Goal: Task Accomplishment & Management: Manage account settings

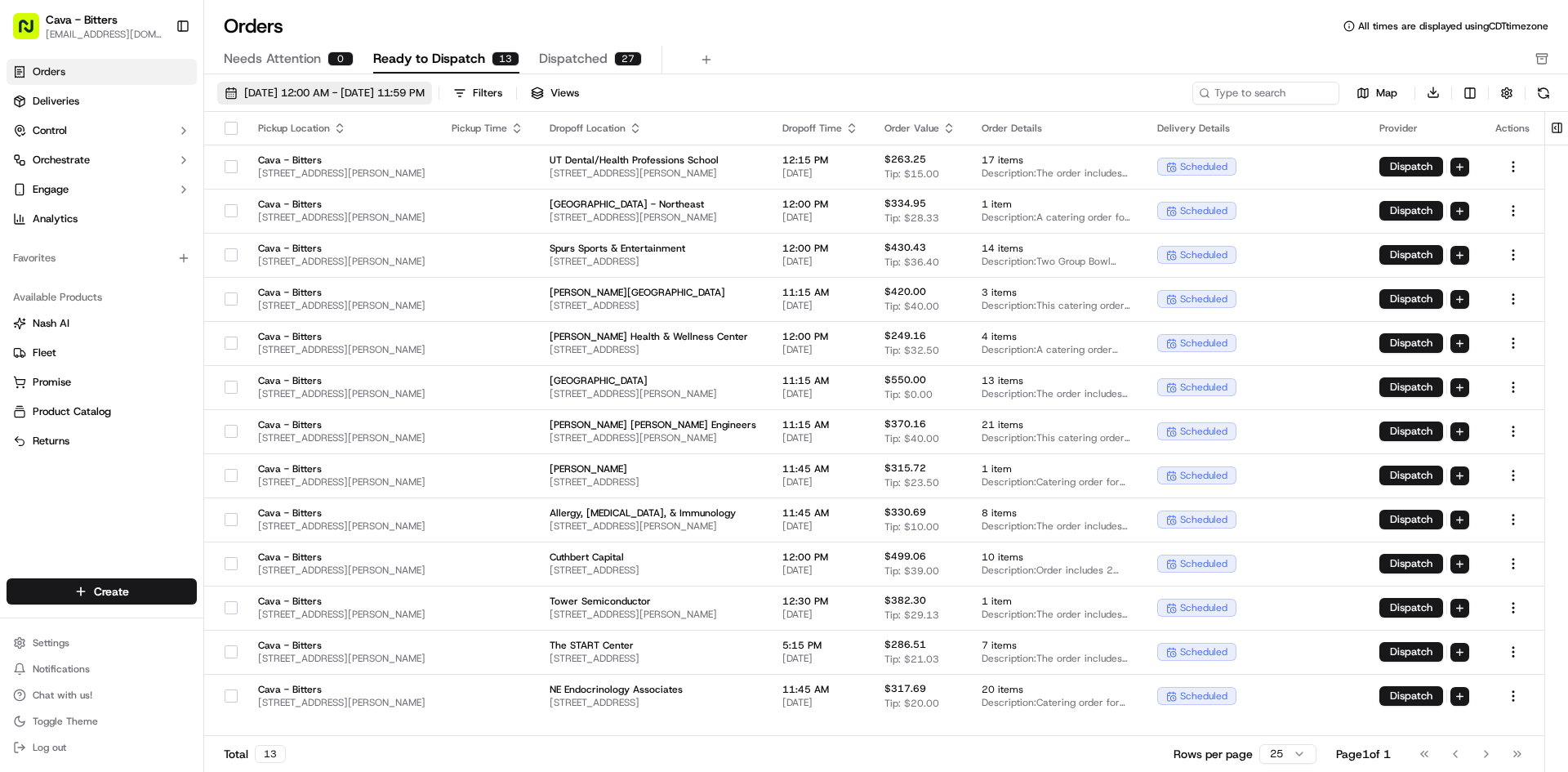
click at [379, 92] on span "[DATE] 12:00 AM - [DATE] 11:59 PM" at bounding box center [334, 92] width 180 height 15
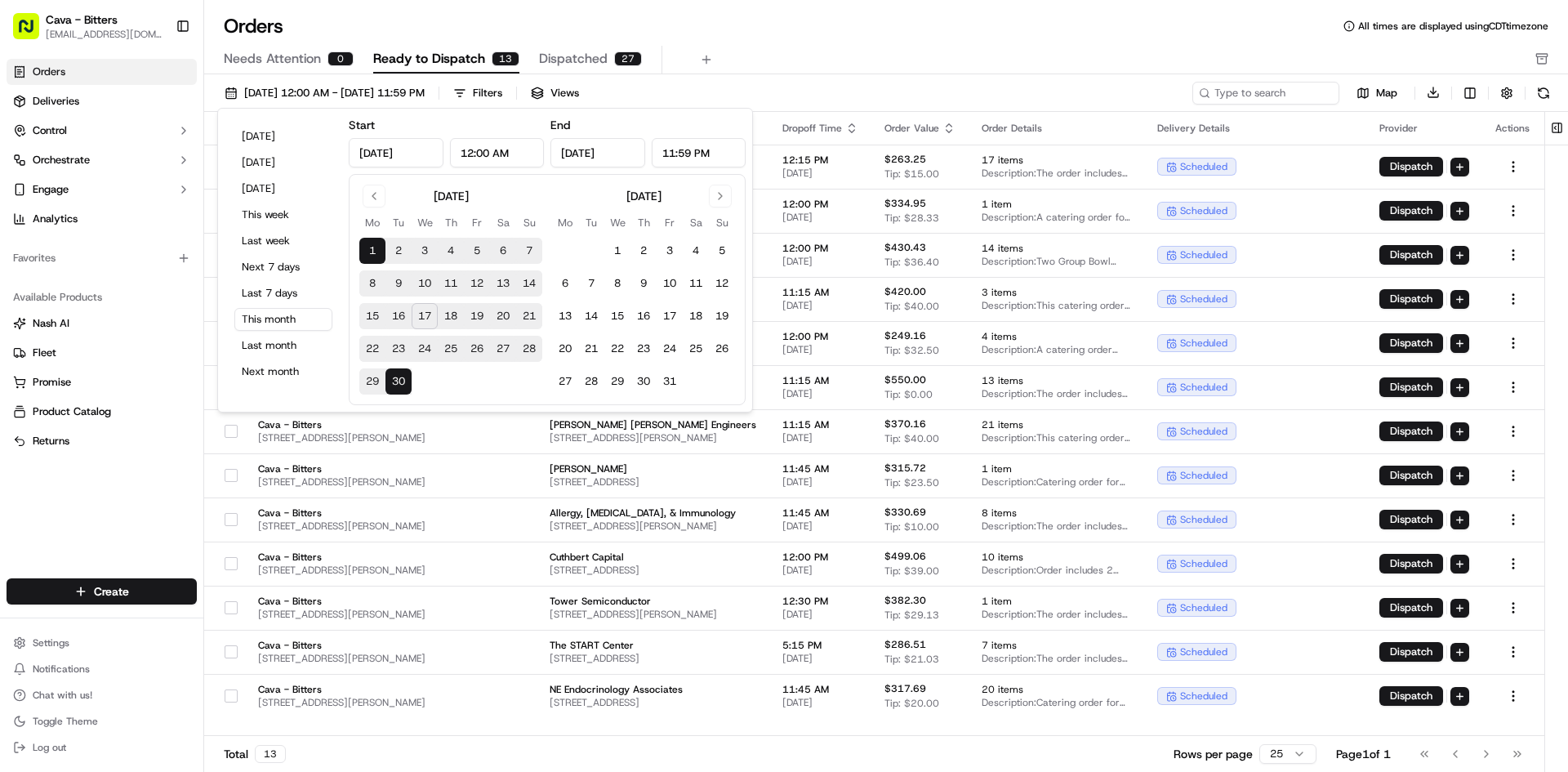
click at [452, 323] on button "18" at bounding box center [451, 315] width 26 height 26
type input "[DATE]"
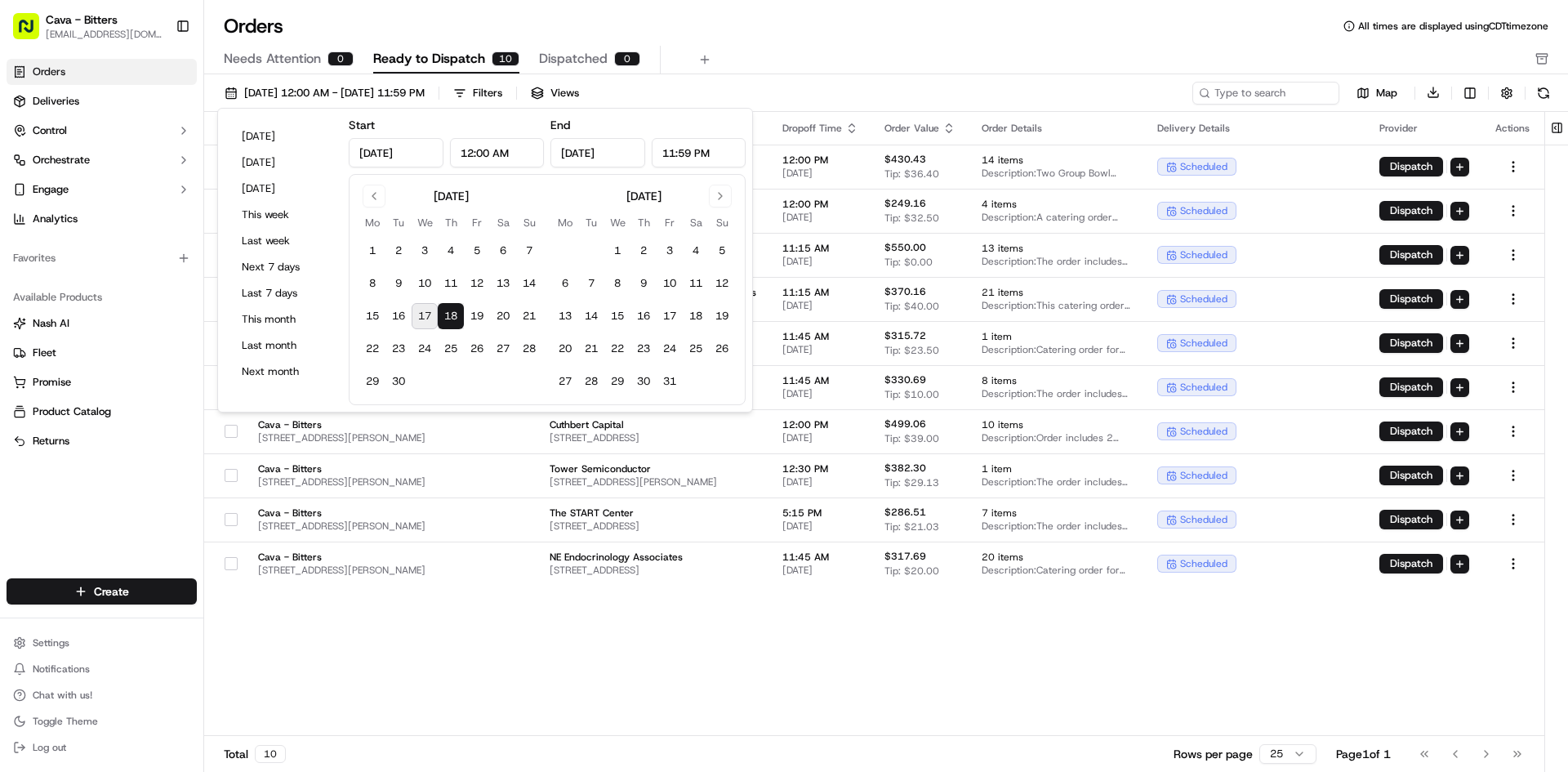
click at [812, 57] on div "Needs Attention 0 Ready to Dispatch 10 Dispatched 0" at bounding box center [875, 59] width 1302 height 28
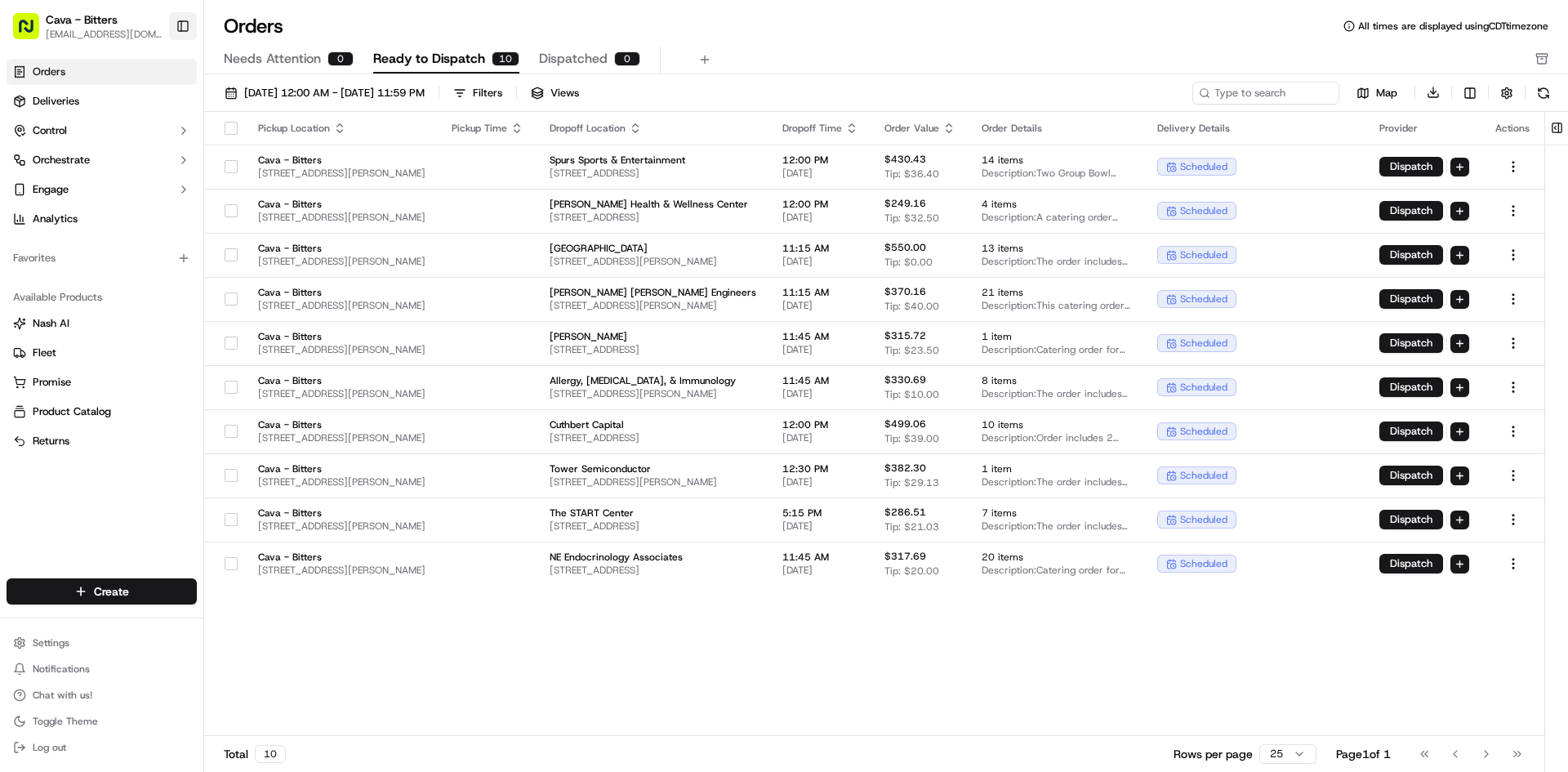
click at [185, 22] on button "Toggle Sidebar" at bounding box center [183, 26] width 28 height 28
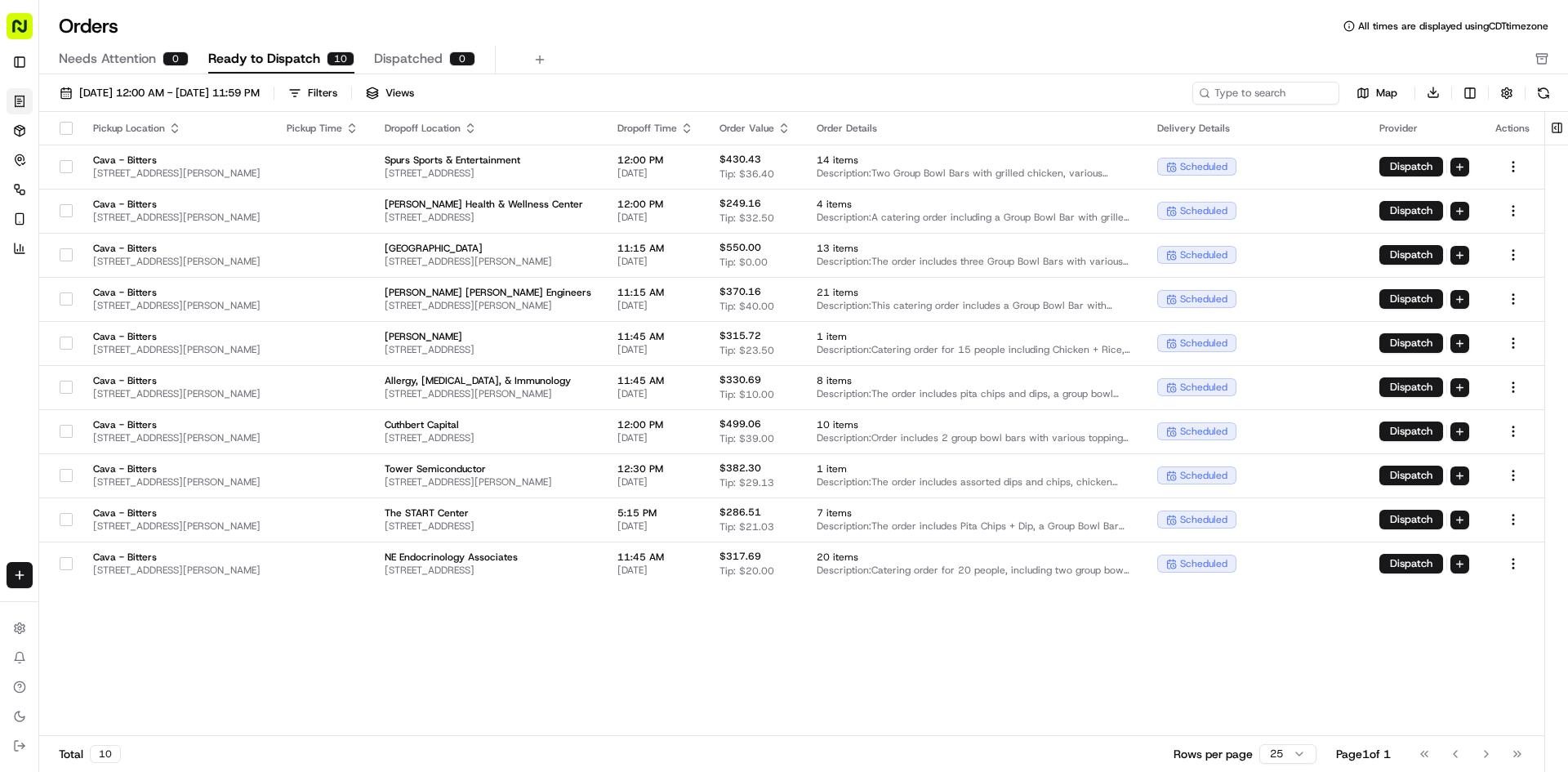
click at [65, 129] on button "button" at bounding box center [65, 128] width 13 height 13
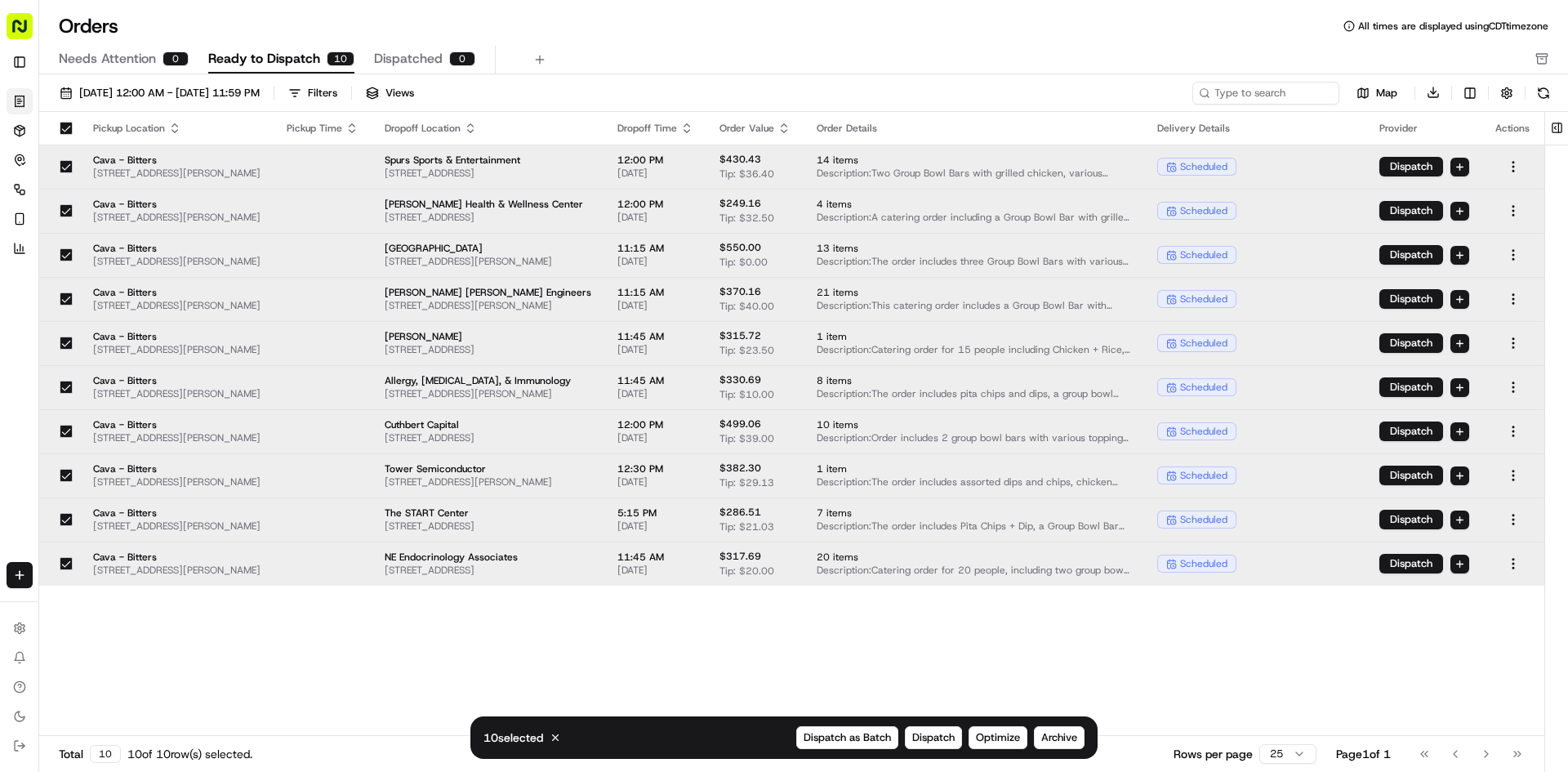
click at [68, 257] on button "button" at bounding box center [65, 254] width 13 height 13
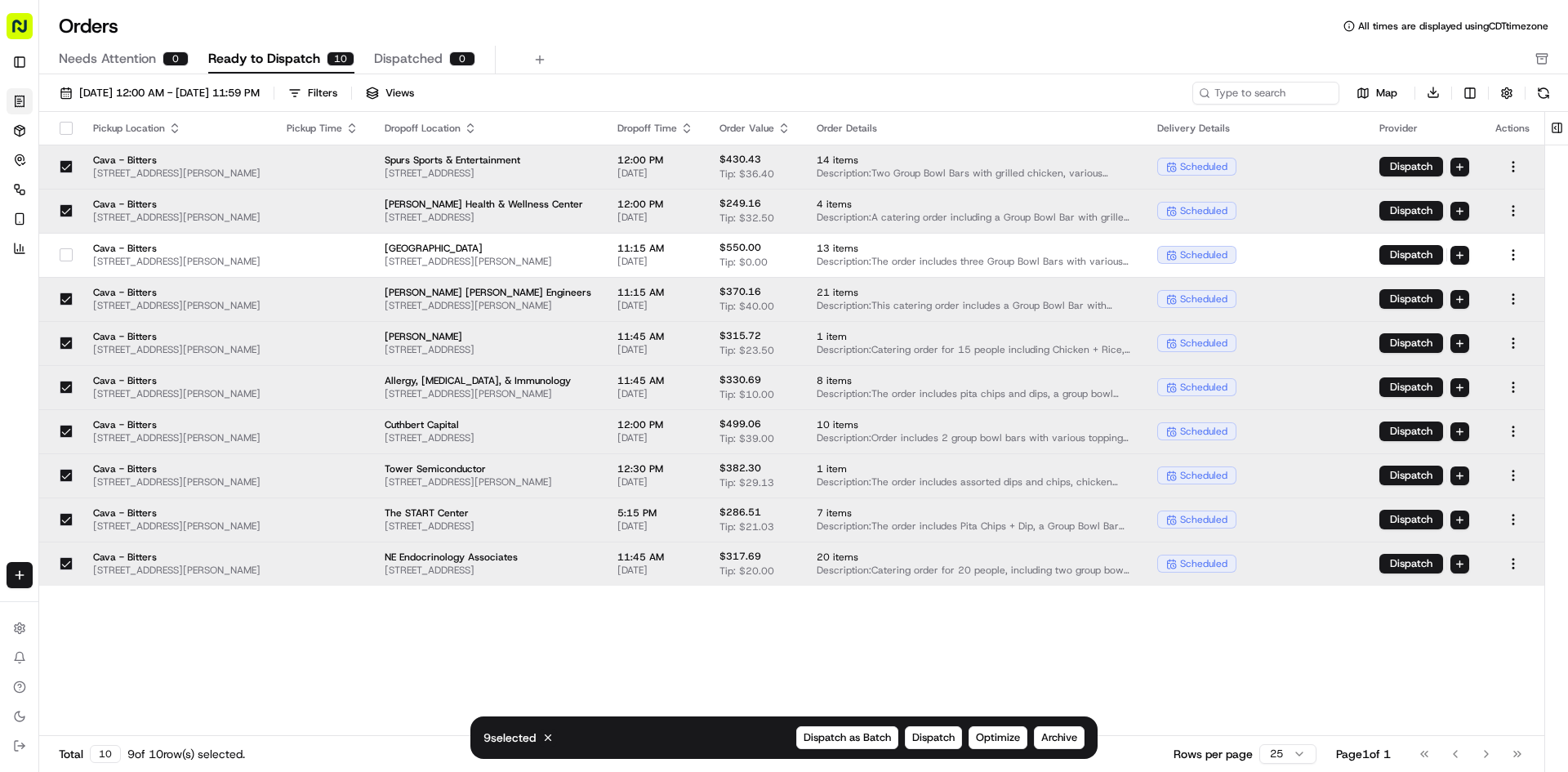
click at [64, 345] on button "button" at bounding box center [65, 343] width 13 height 13
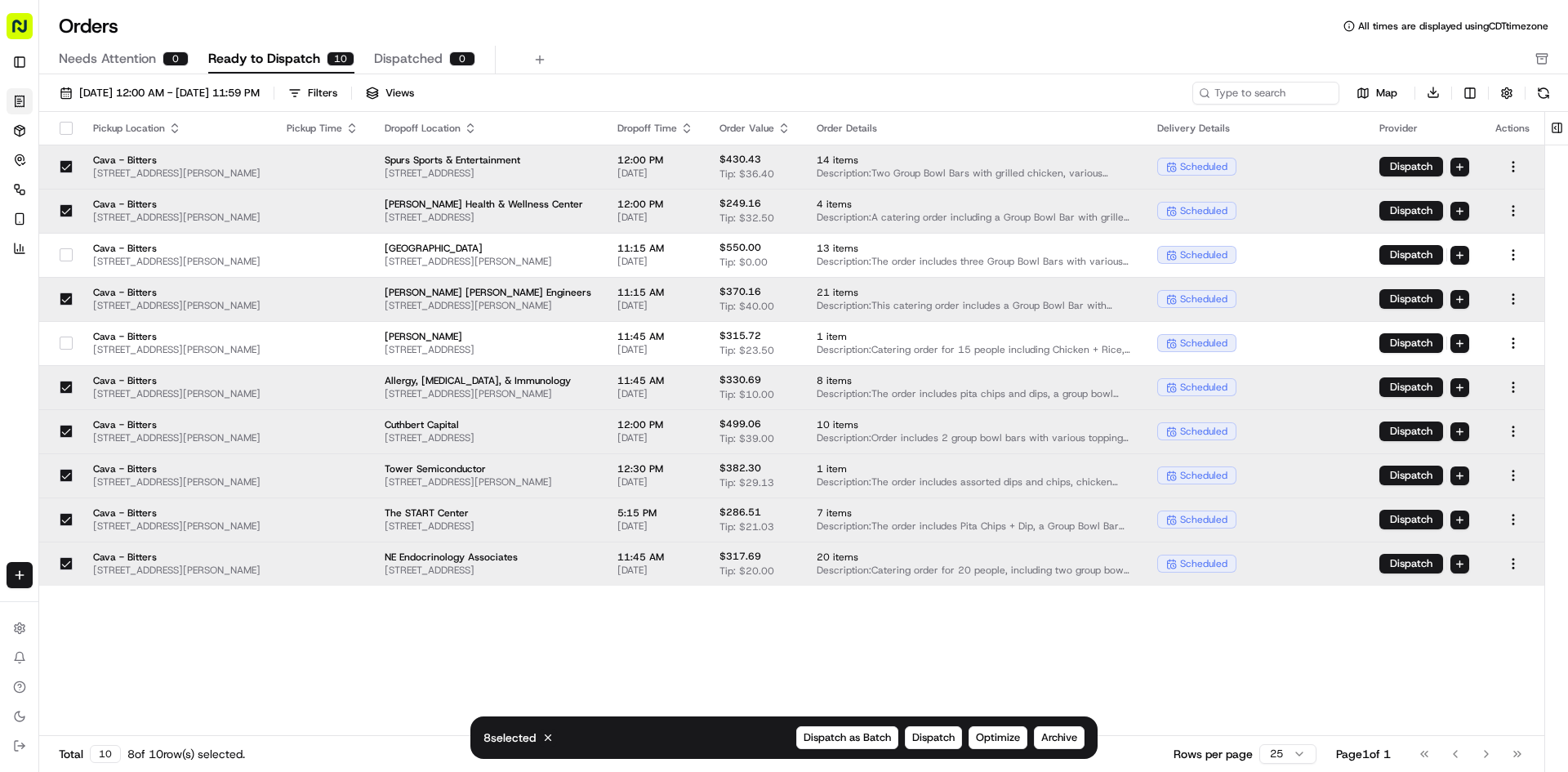
click at [62, 434] on button "button" at bounding box center [65, 430] width 13 height 13
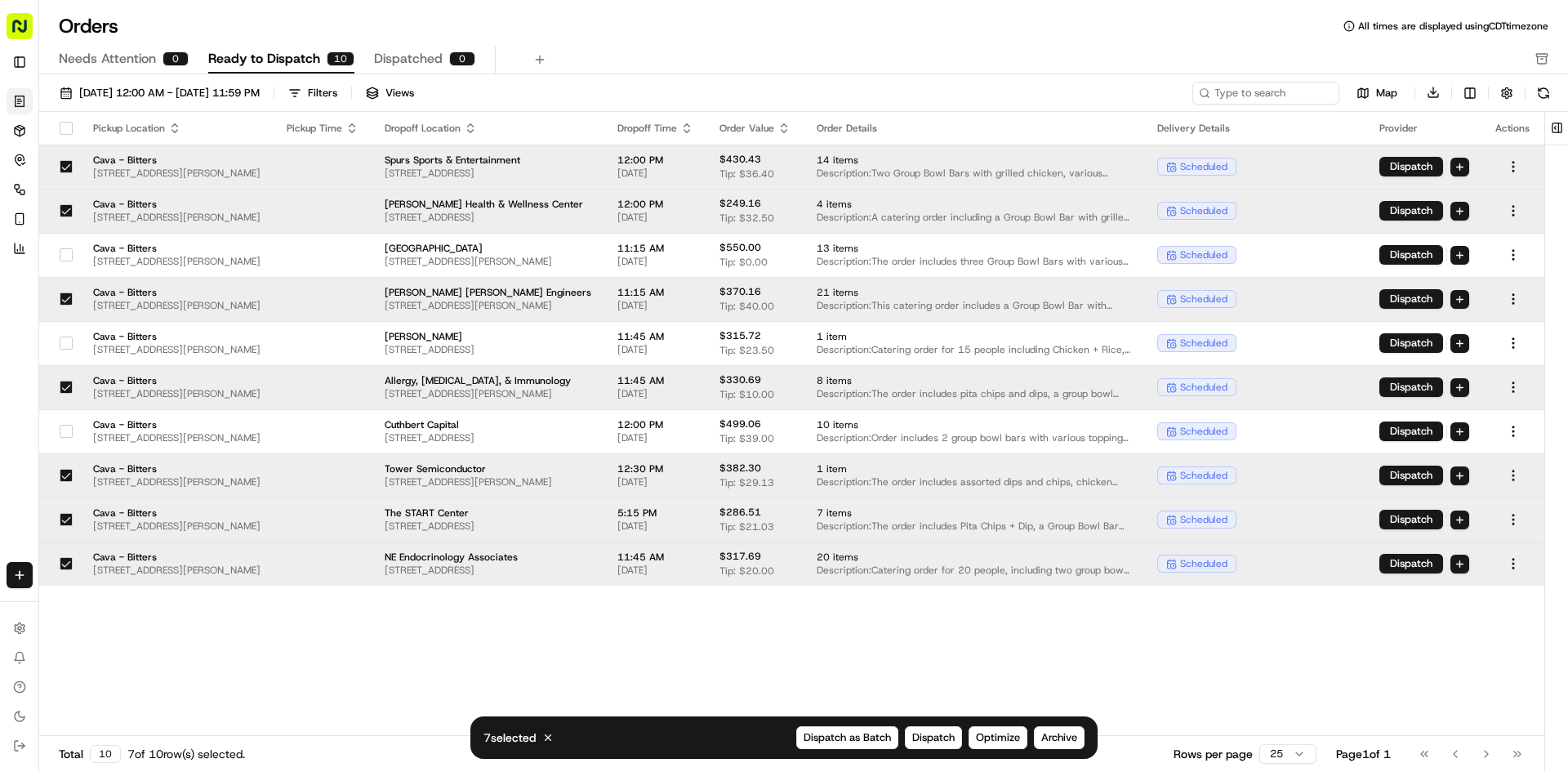
click at [62, 567] on button "button" at bounding box center [65, 563] width 13 height 13
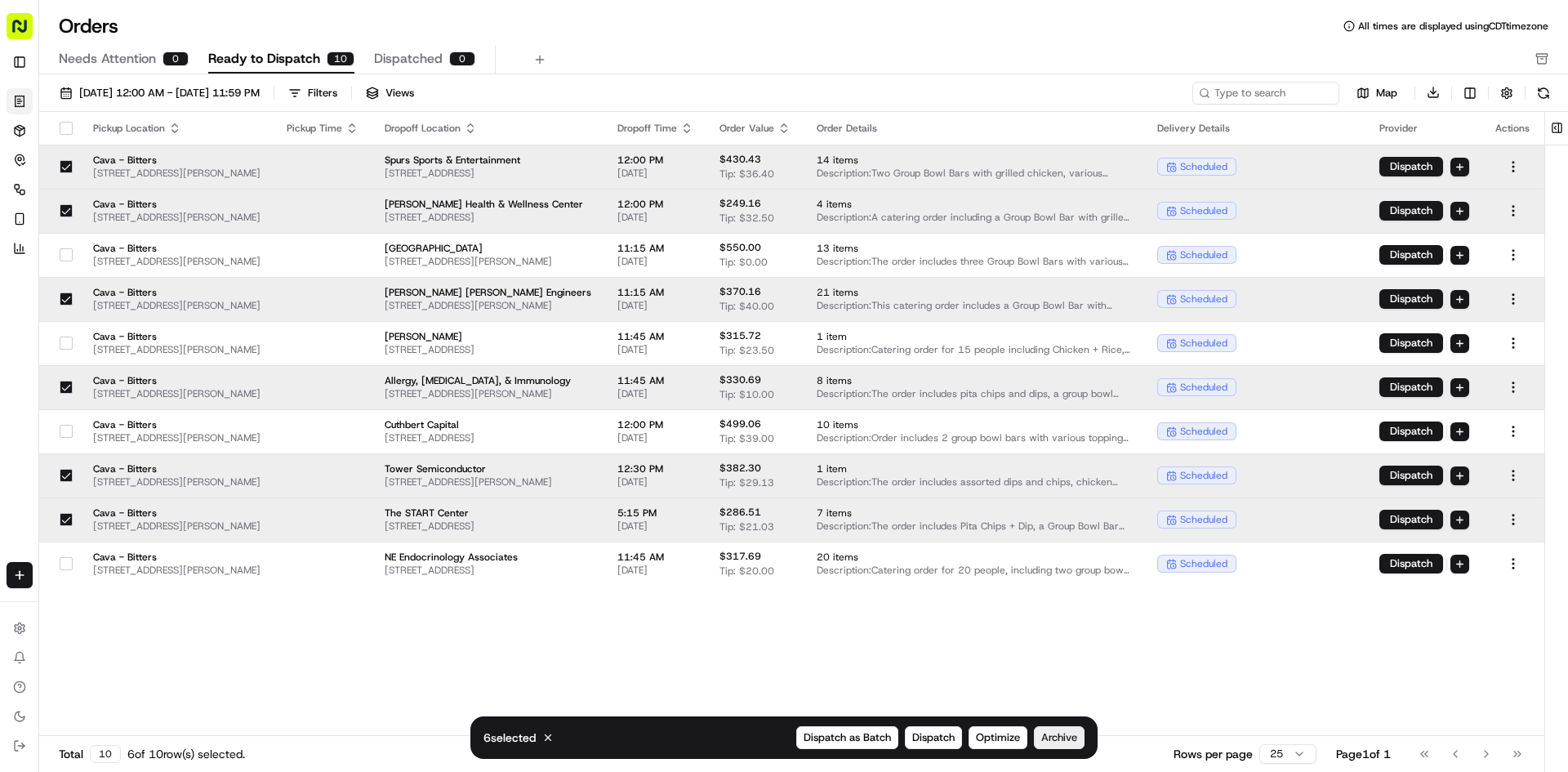
click at [1071, 734] on span "Archive" at bounding box center [1059, 737] width 36 height 15
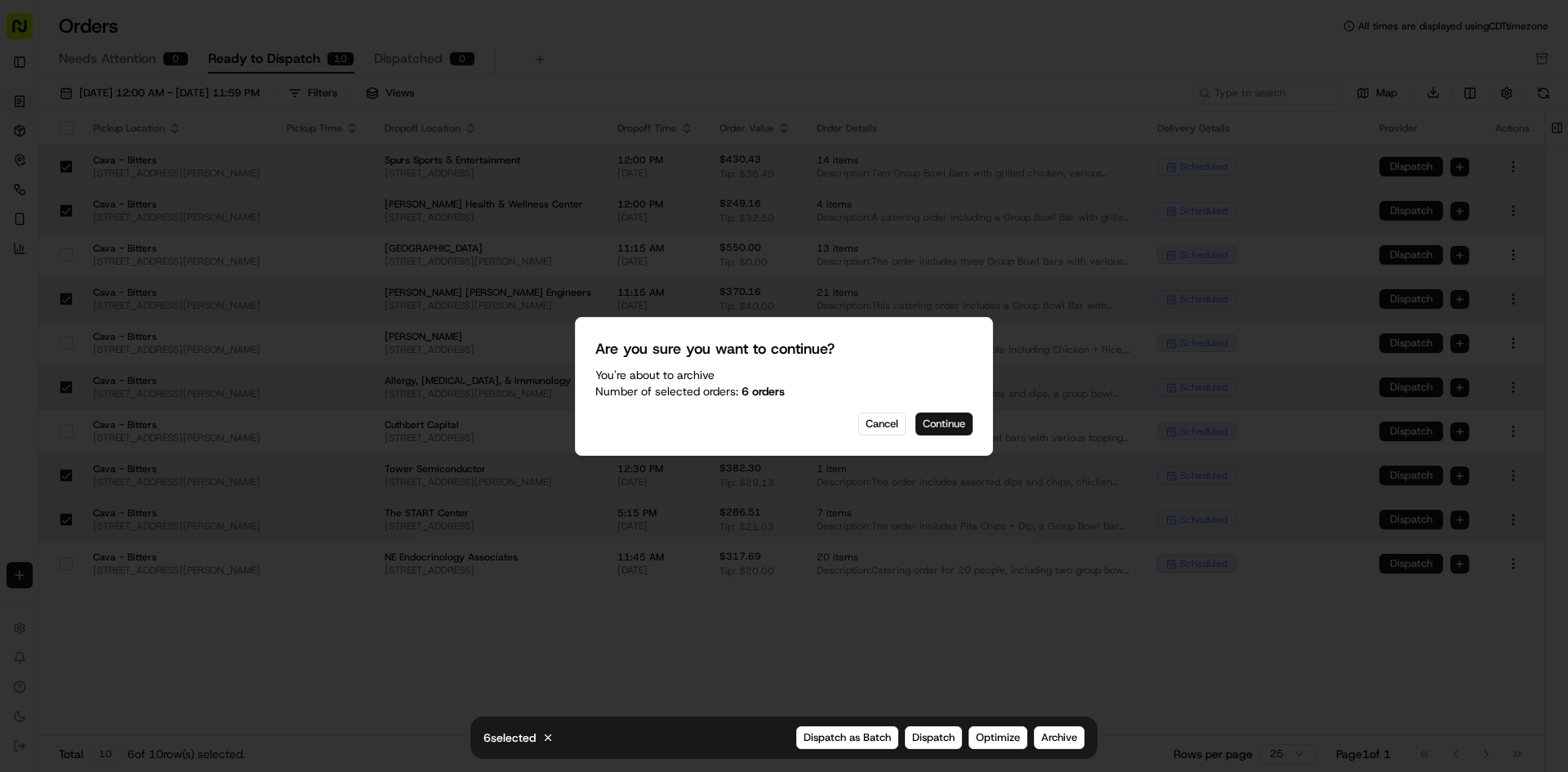
click at [956, 425] on button "Continue" at bounding box center [944, 423] width 57 height 22
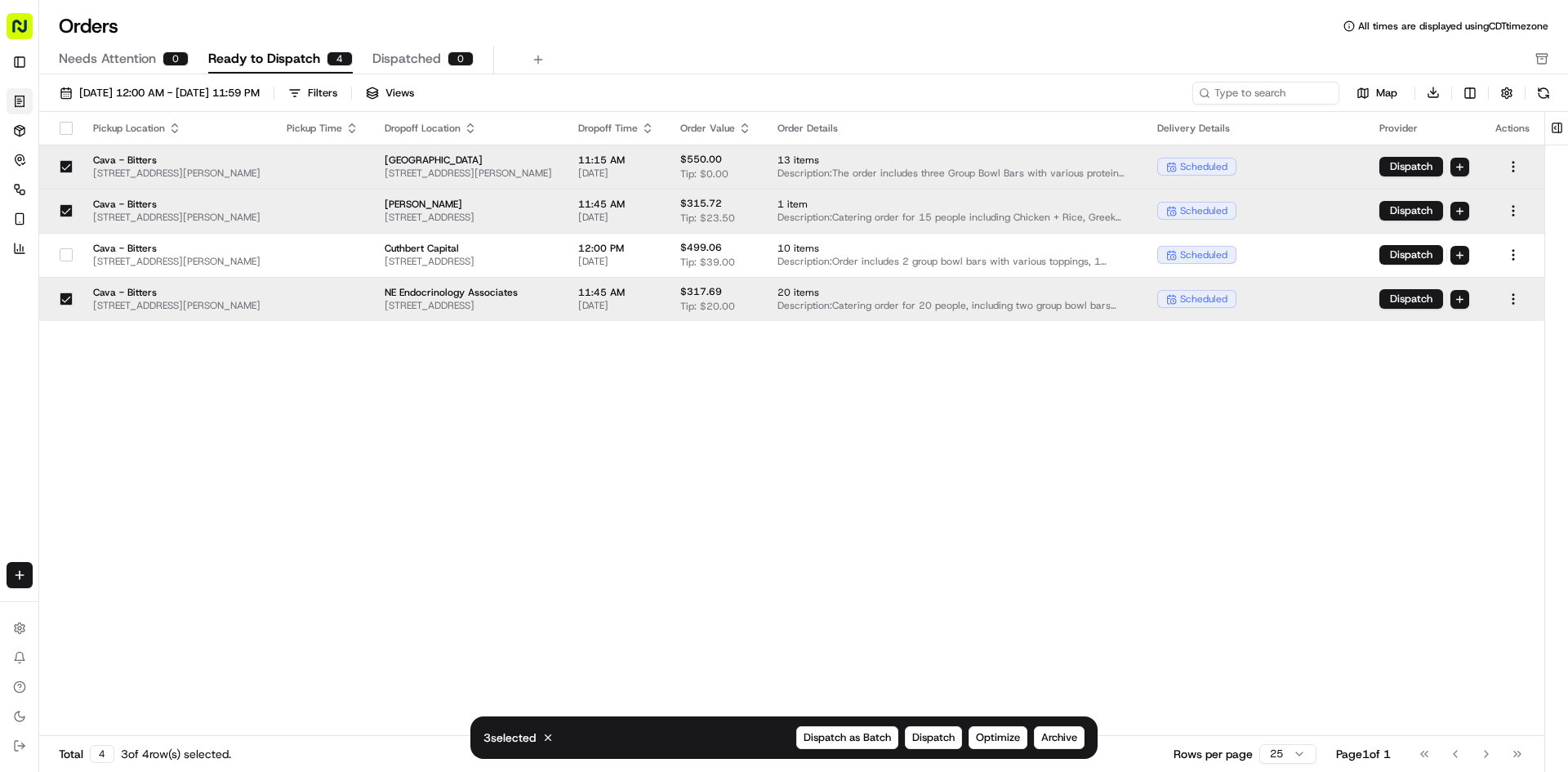
click at [70, 165] on button "button" at bounding box center [65, 165] width 13 height 13
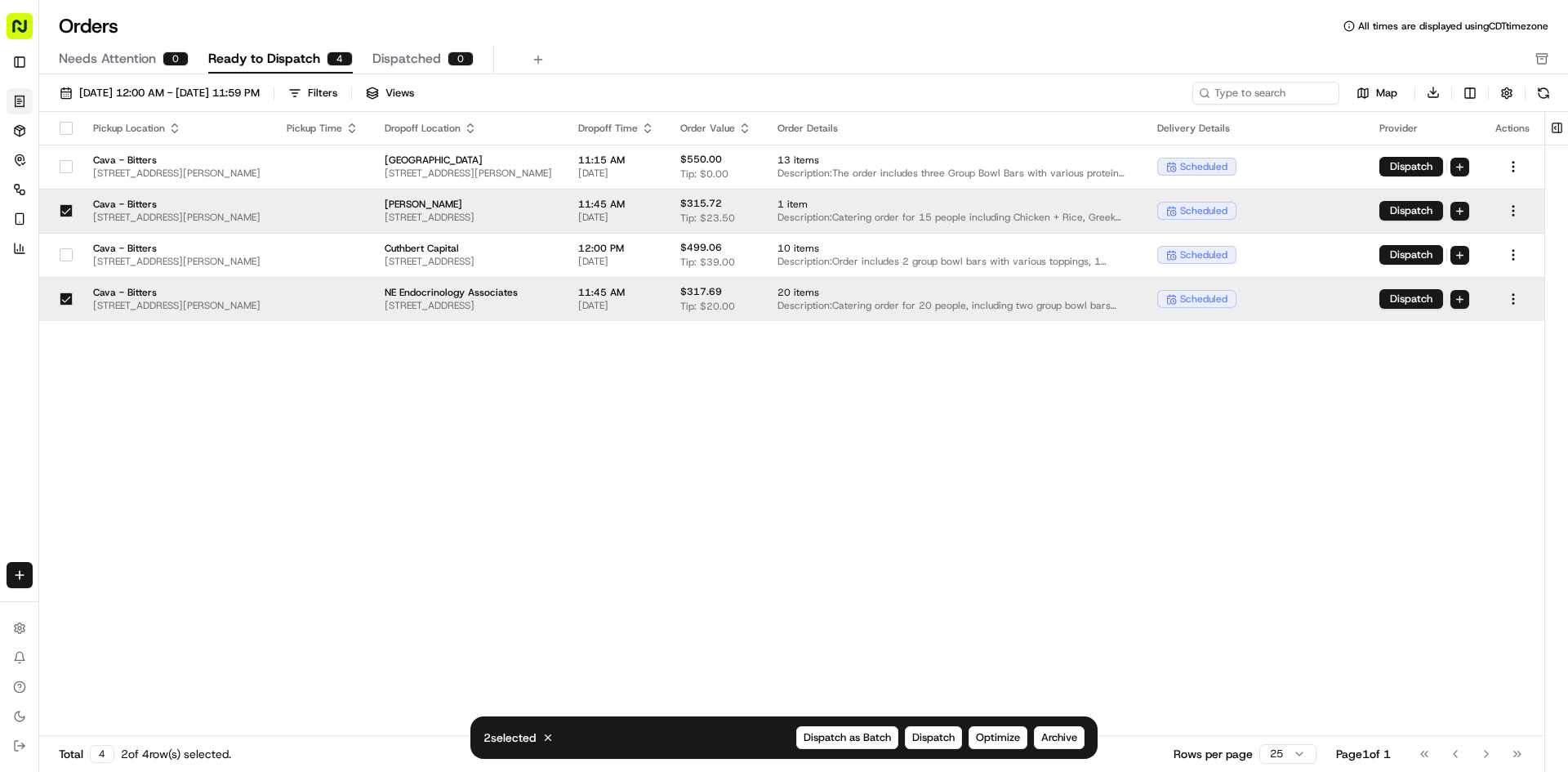
click at [66, 212] on button "button" at bounding box center [65, 210] width 13 height 13
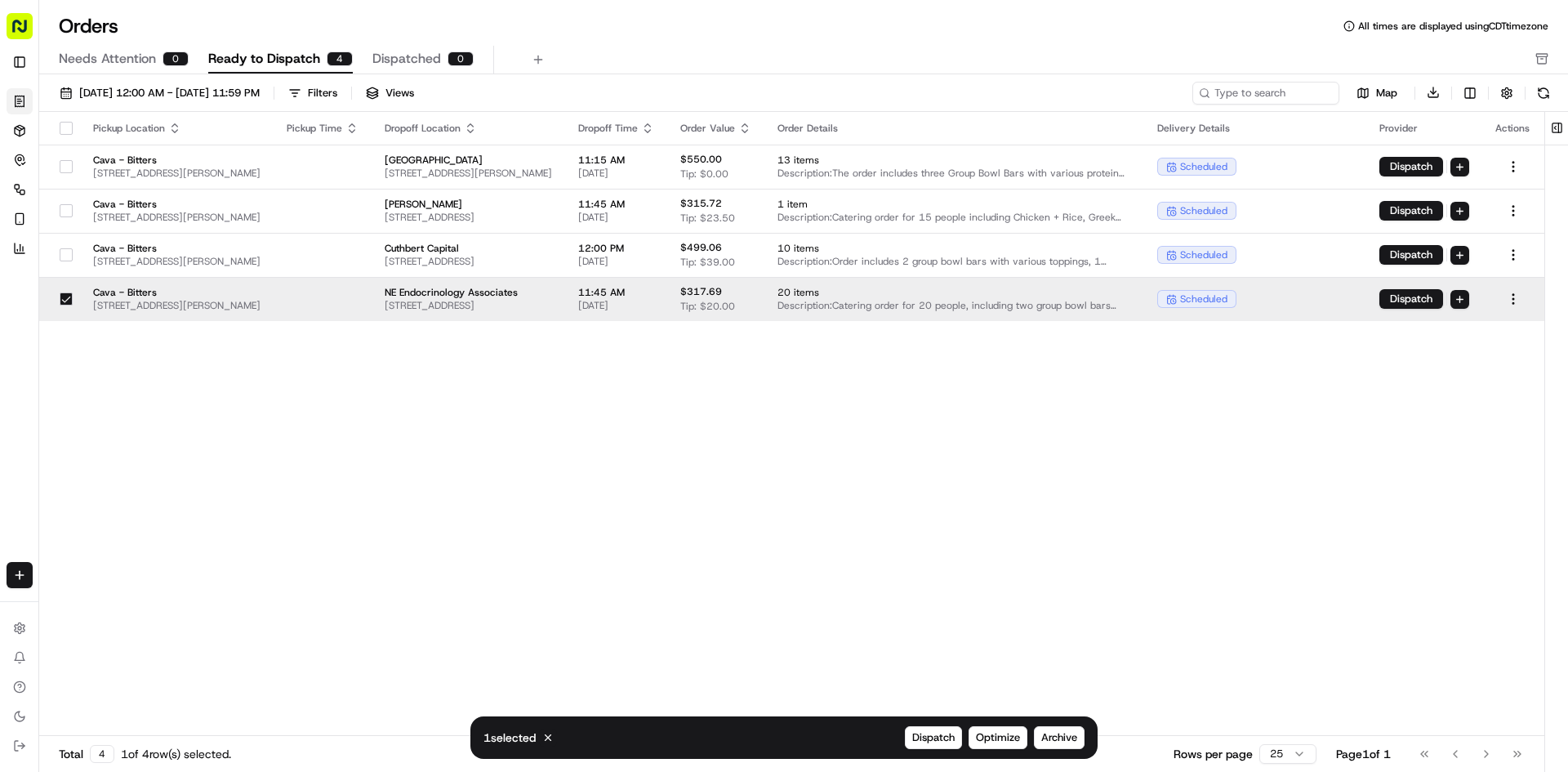
click at [64, 302] on button "button" at bounding box center [65, 298] width 13 height 13
